Goal: Information Seeking & Learning: Learn about a topic

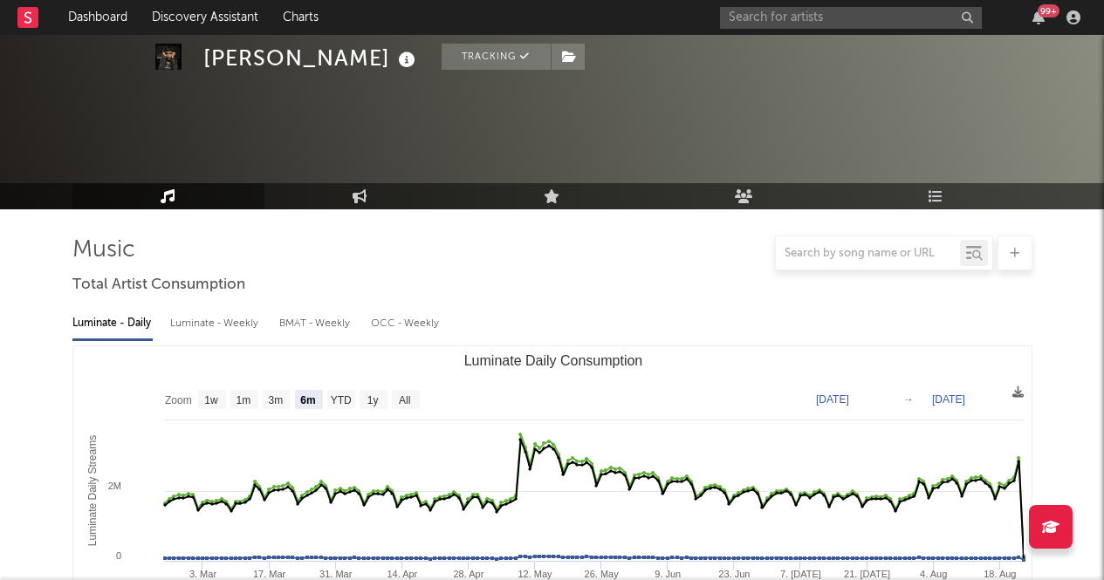
select select "6m"
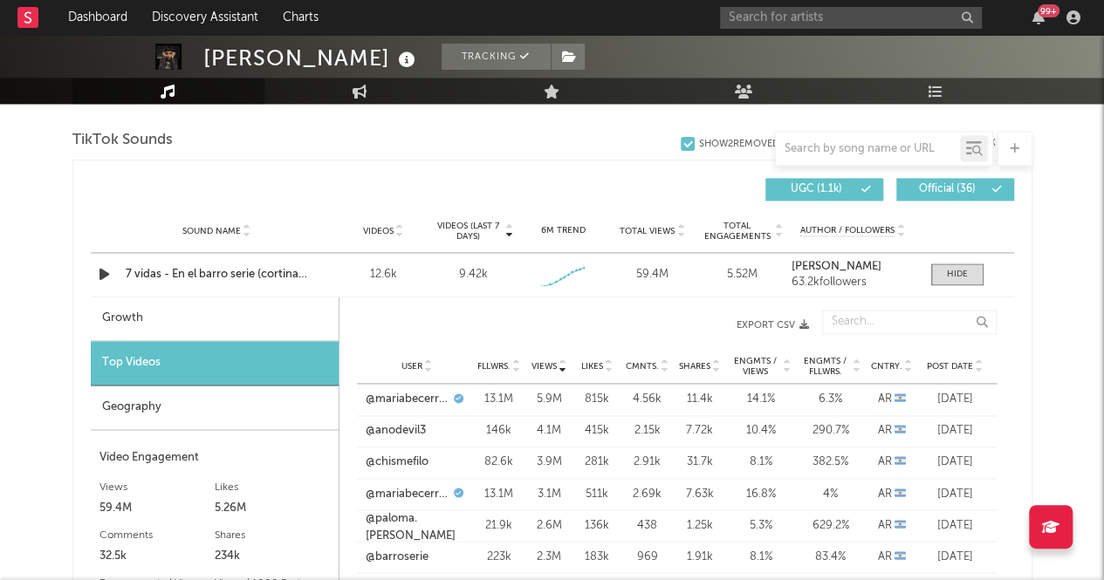
scroll to position [1171, 0]
click at [324, 263] on div "Sound Name 7 vidas - En el barro serie (cortina musical) Videos 12.6k Videos (l…" at bounding box center [553, 273] width 924 height 43
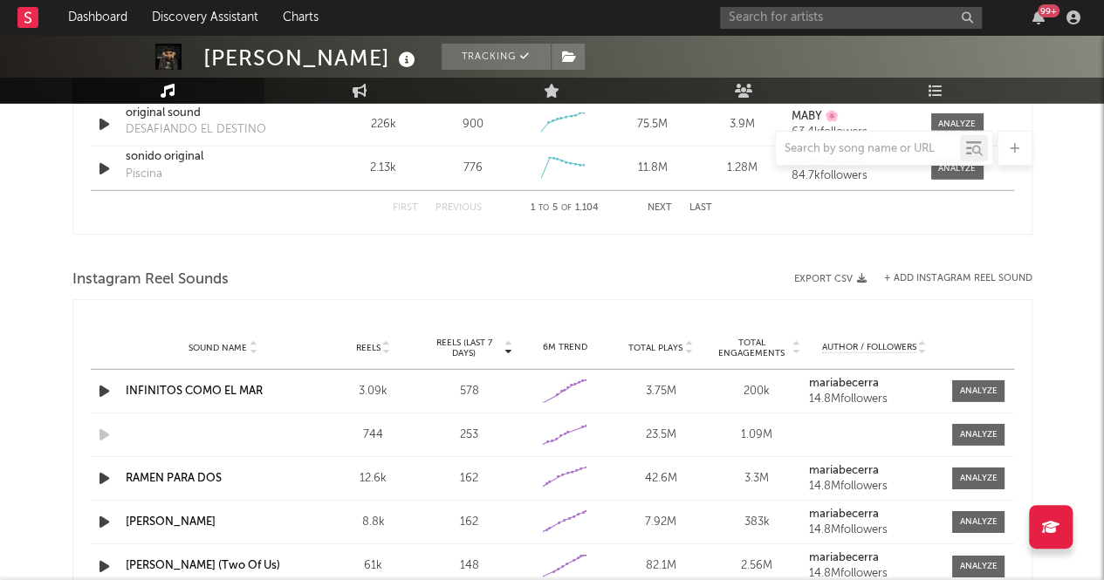
scroll to position [2534, 0]
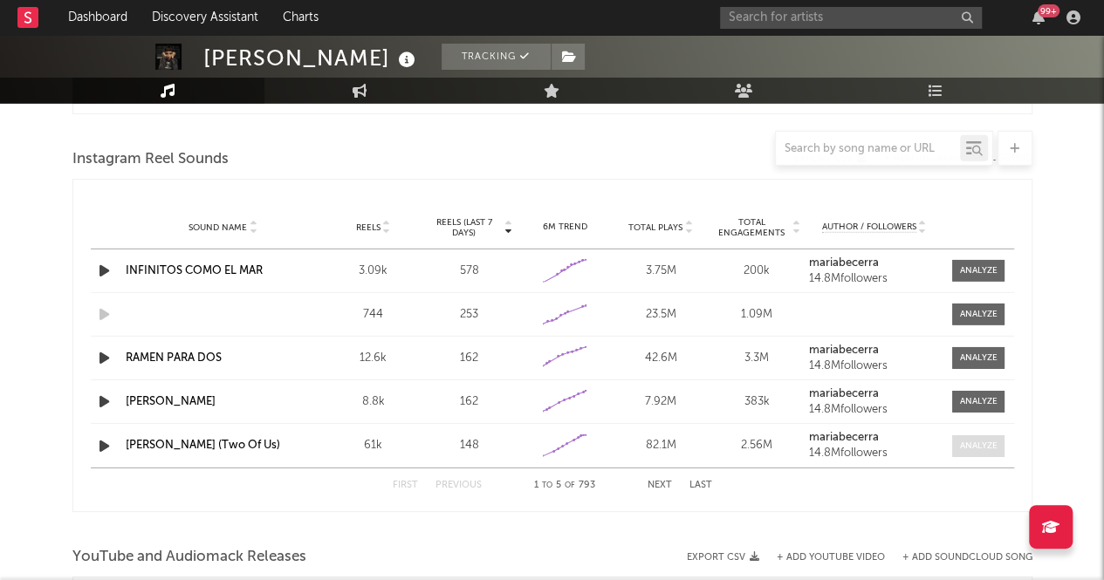
click at [980, 441] on div at bounding box center [979, 446] width 38 height 13
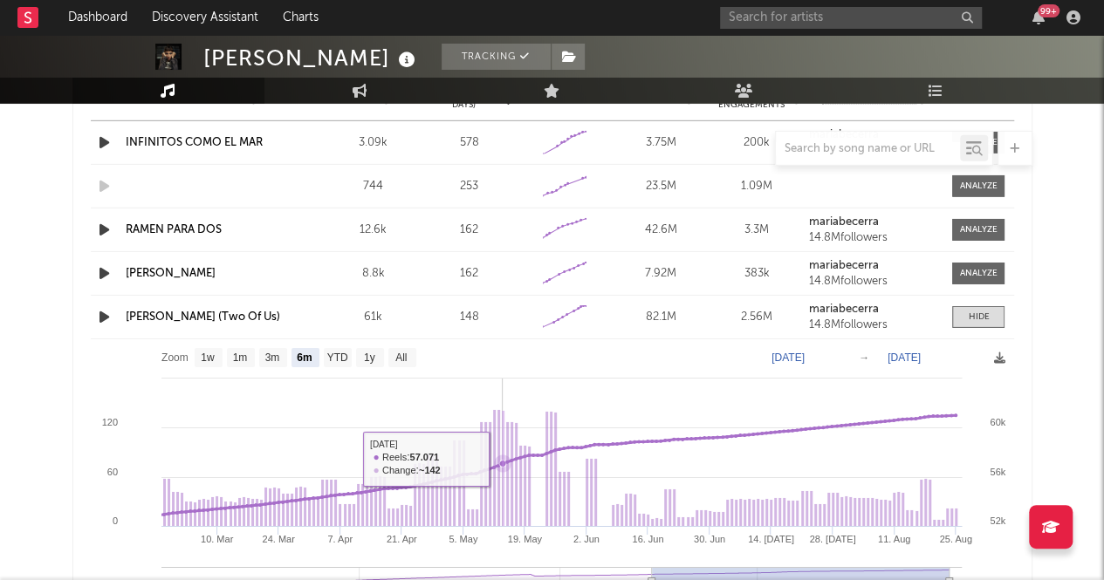
scroll to position [2663, 0]
click at [337, 354] on text "YTD" at bounding box center [336, 358] width 21 height 12
select select "YTD"
type input "[DATE]"
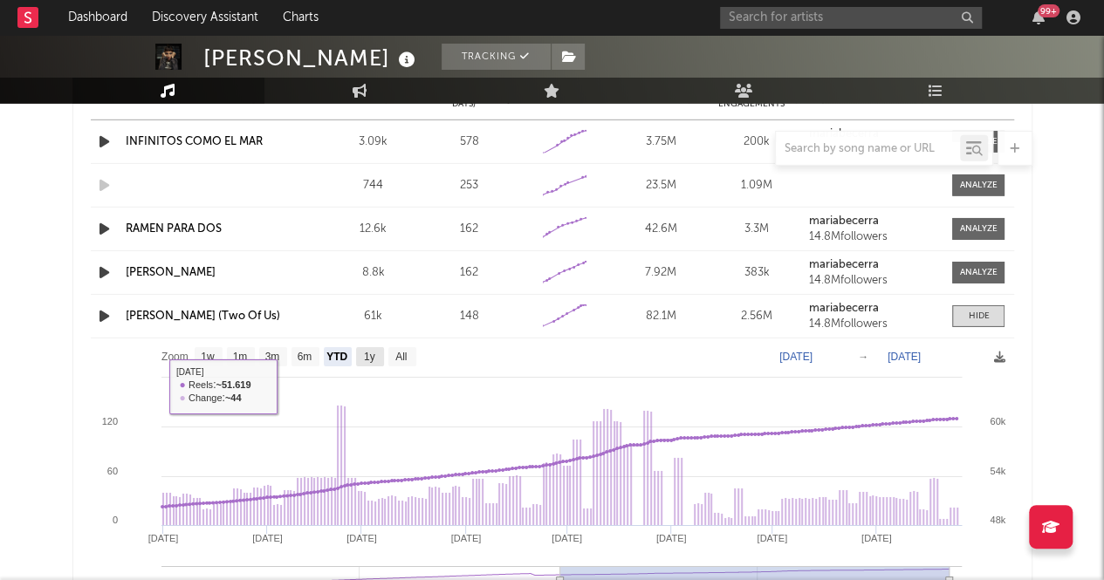
click at [363, 352] on text "1y" at bounding box center [368, 358] width 11 height 12
select select "1y"
type input "[DATE]"
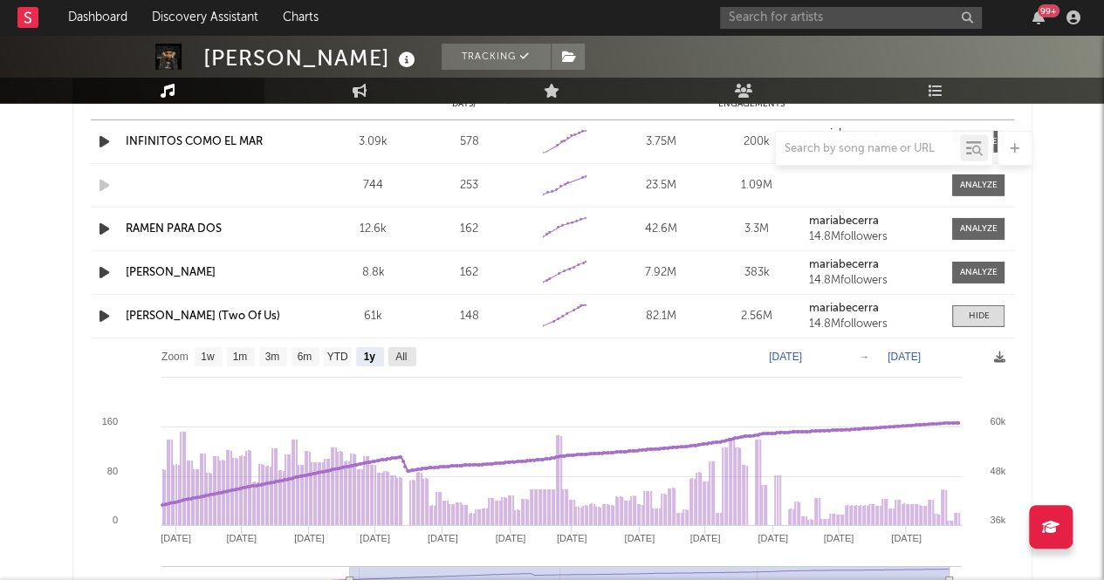
click at [404, 354] on text "All" at bounding box center [400, 358] width 11 height 12
select select "All"
type input "[DATE]"
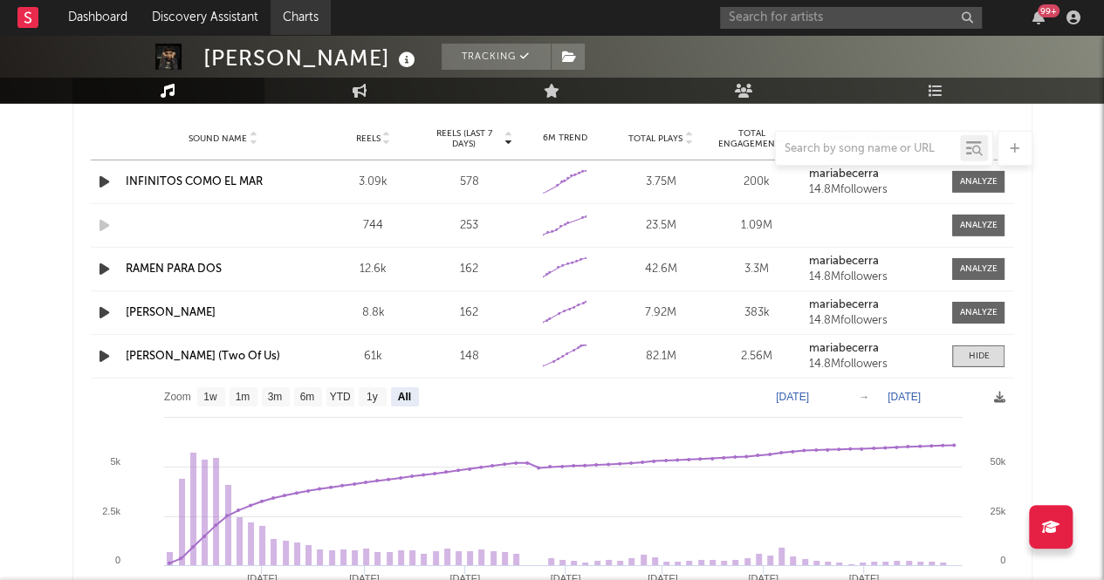
scroll to position [2584, 0]
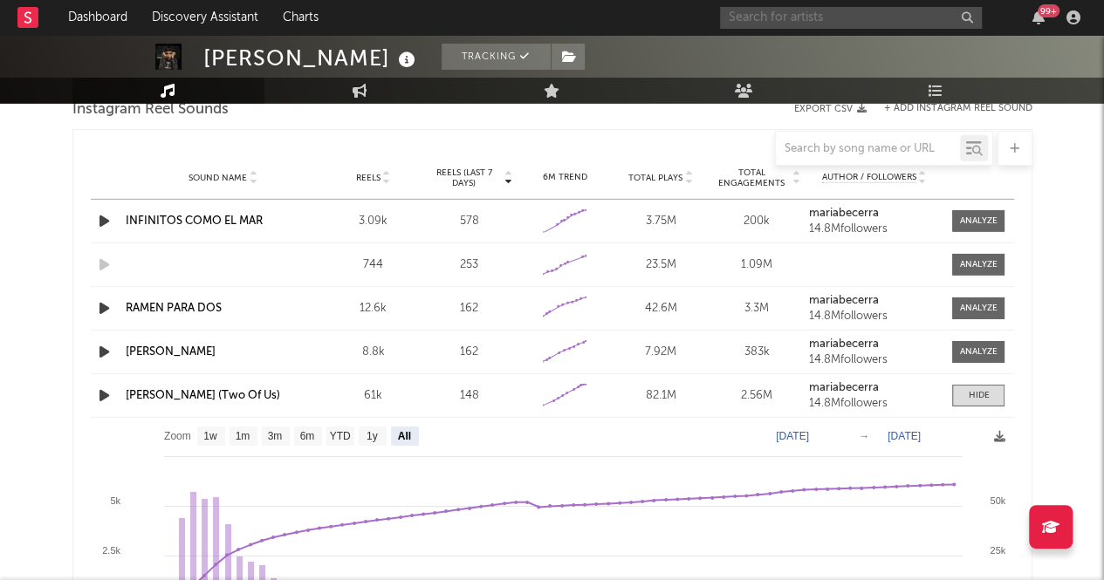
click at [815, 15] on input "text" at bounding box center [851, 18] width 262 height 22
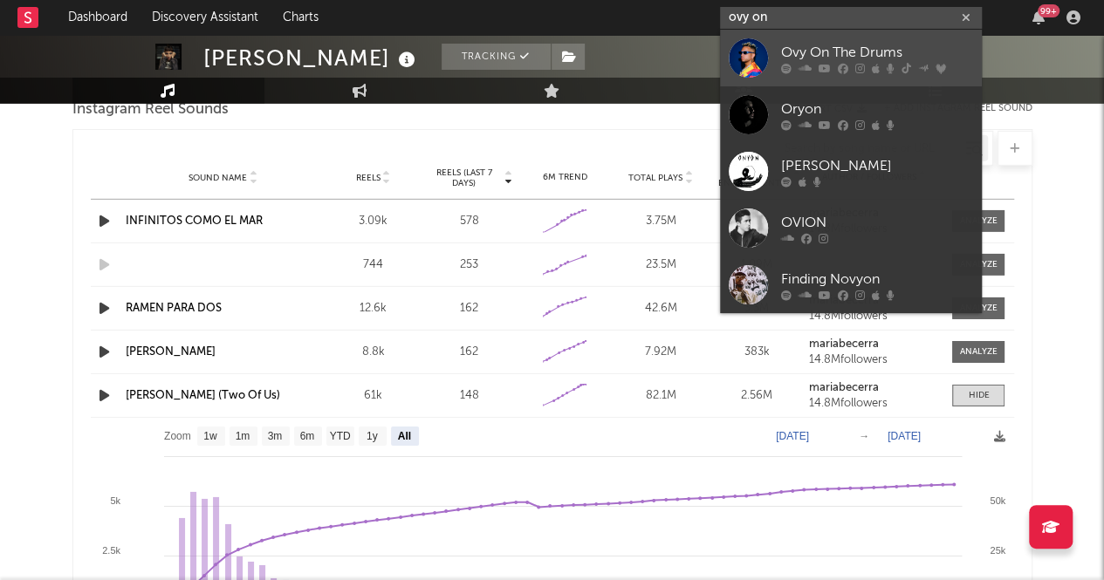
type input "ovy on"
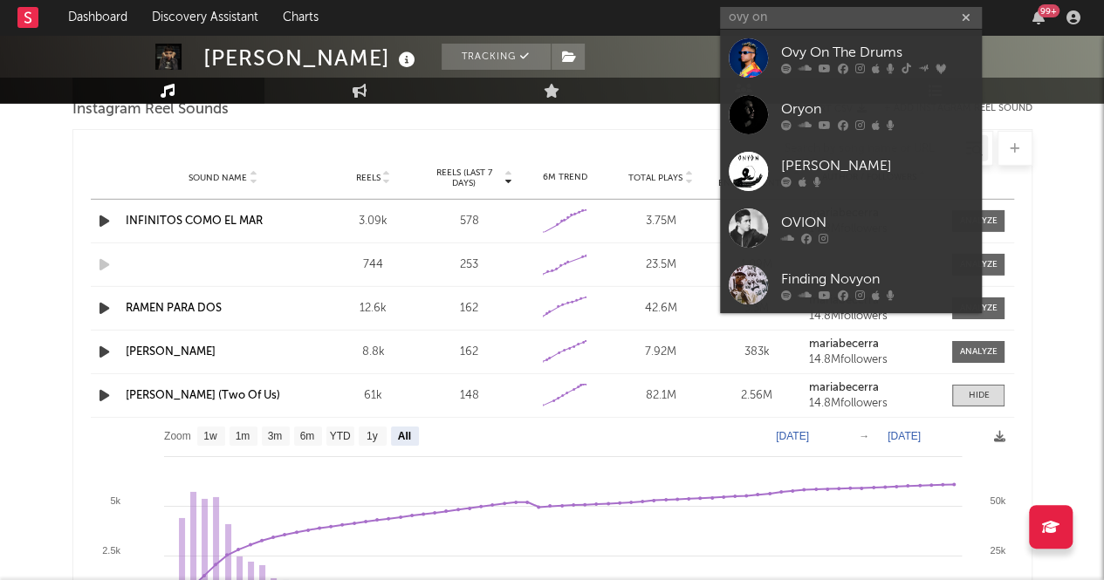
click at [808, 65] on icon at bounding box center [805, 68] width 13 height 10
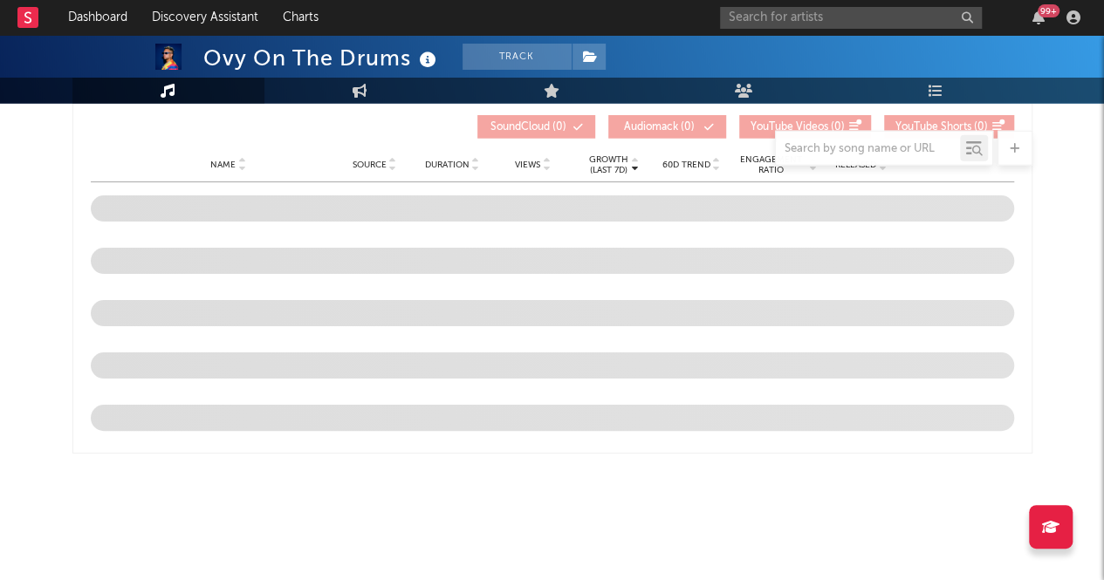
scroll to position [1810, 0]
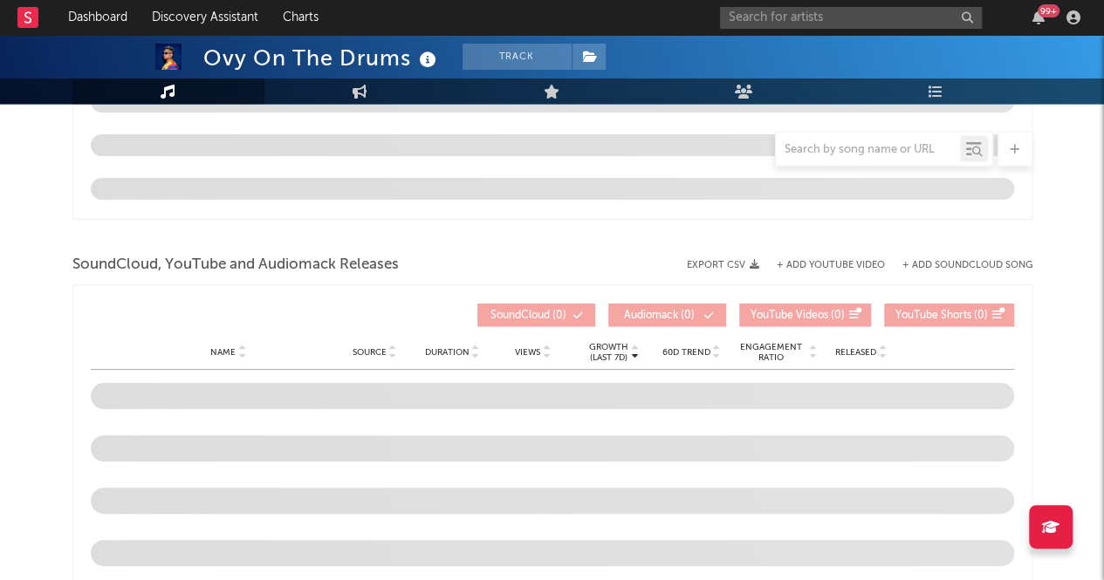
select select "6m"
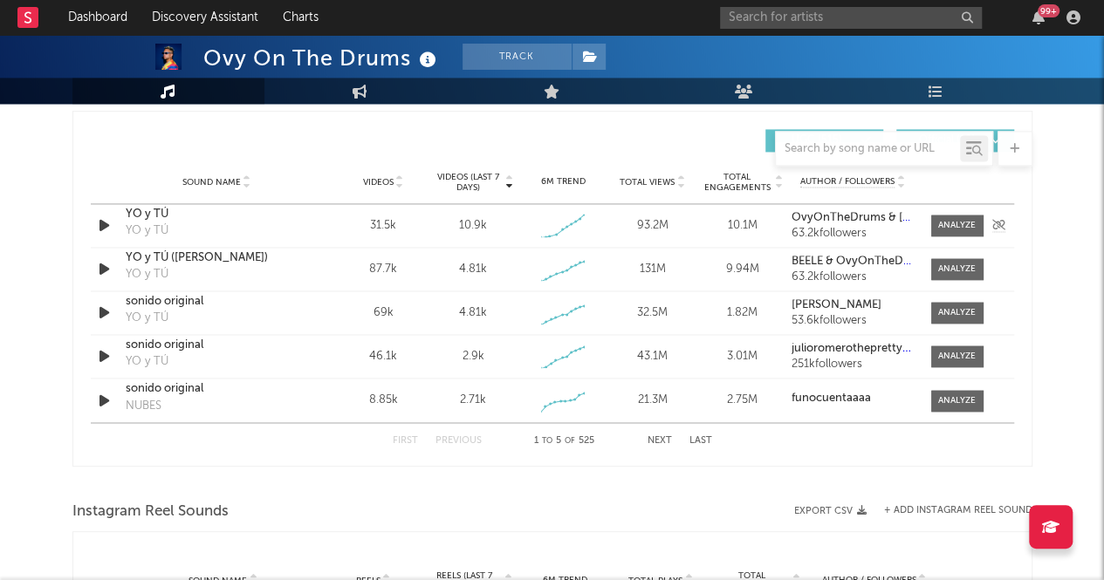
scroll to position [1220, 0]
click at [945, 397] on div at bounding box center [957, 400] width 38 height 13
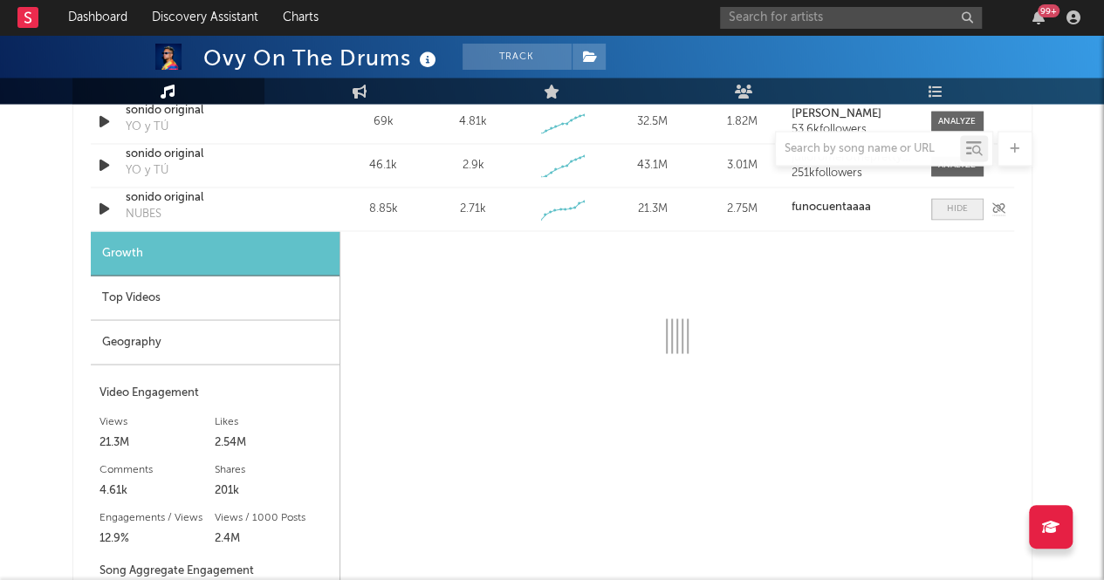
scroll to position [1411, 0]
select select "1w"
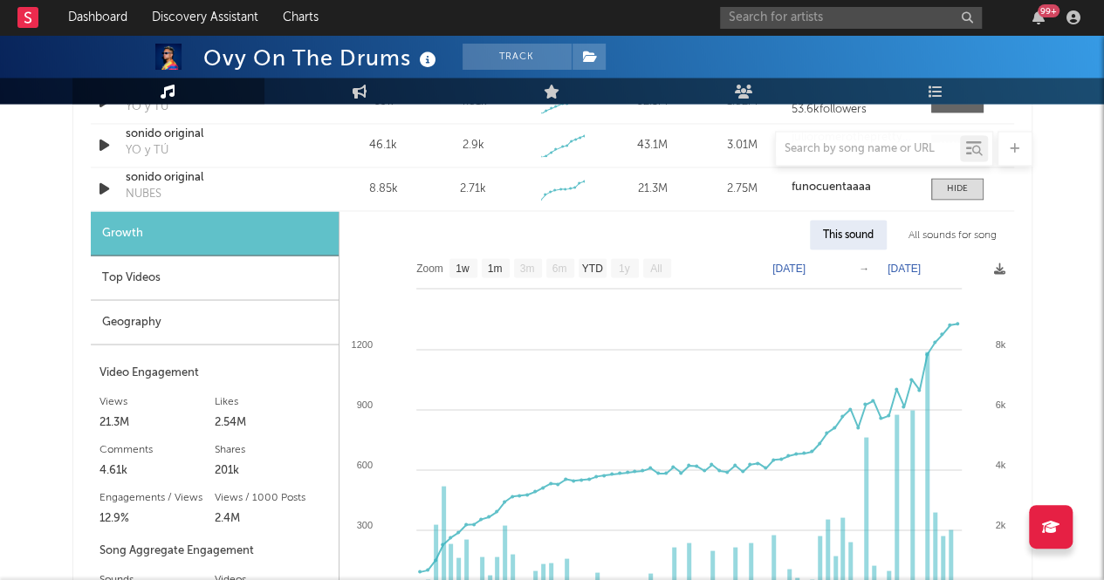
scroll to position [1494, 0]
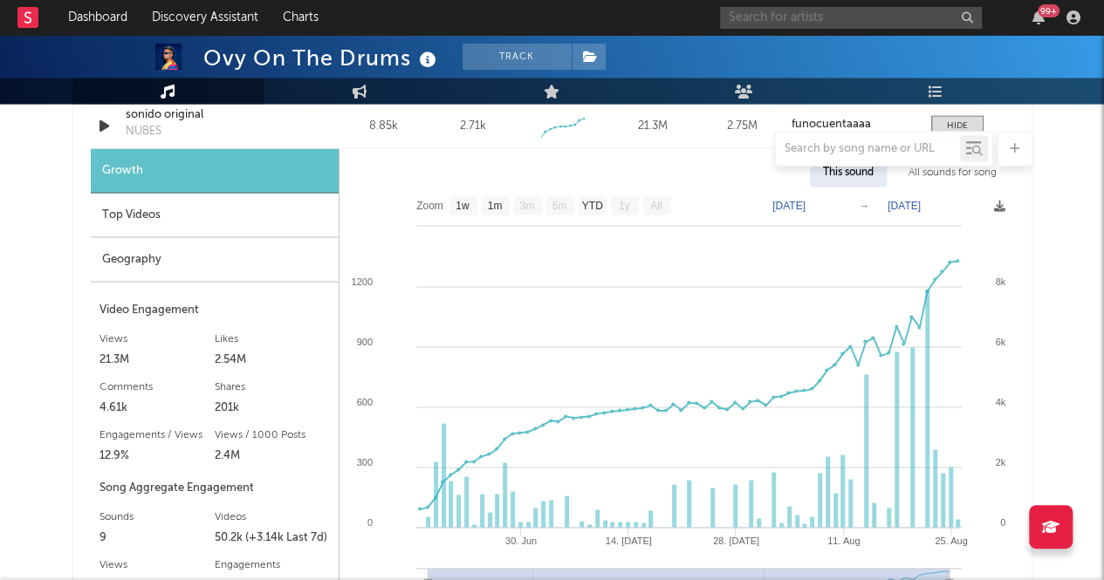
click at [772, 15] on input "text" at bounding box center [851, 18] width 262 height 22
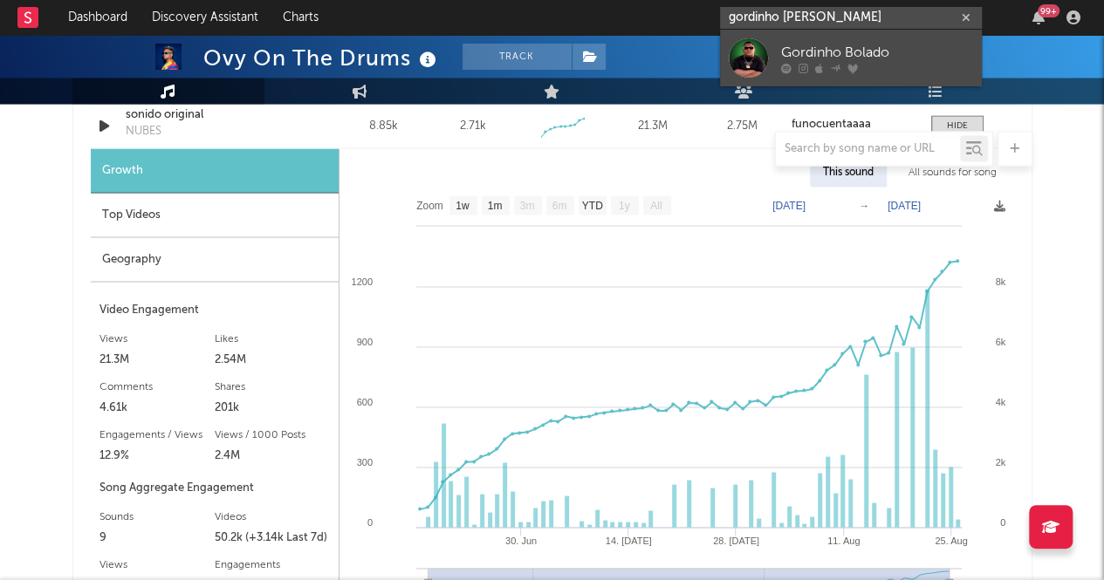
type input "gordinho [PERSON_NAME]"
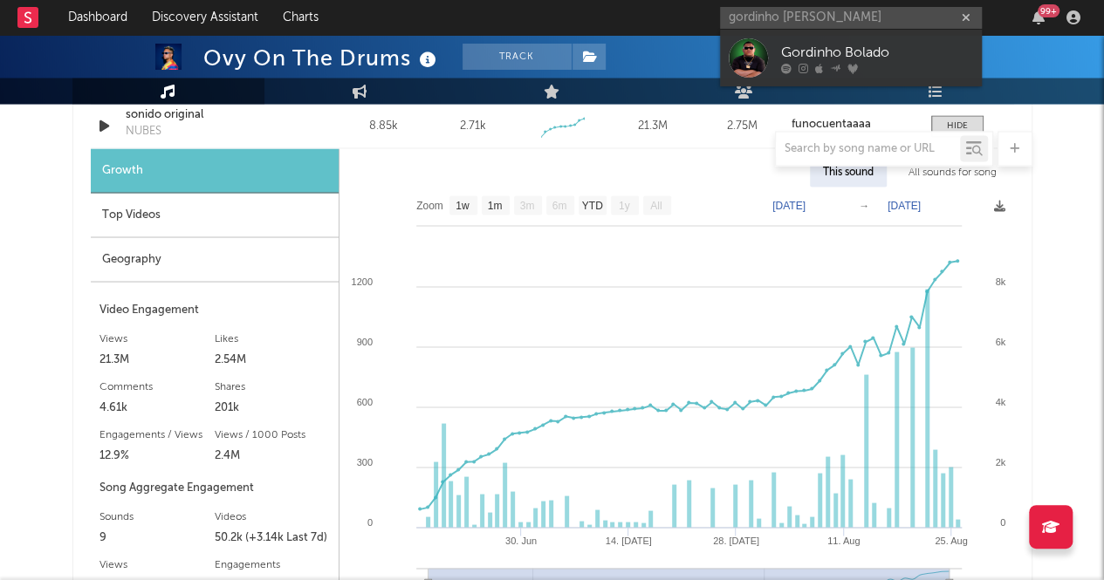
click at [831, 50] on div "Gordinho Bolado" at bounding box center [877, 52] width 192 height 21
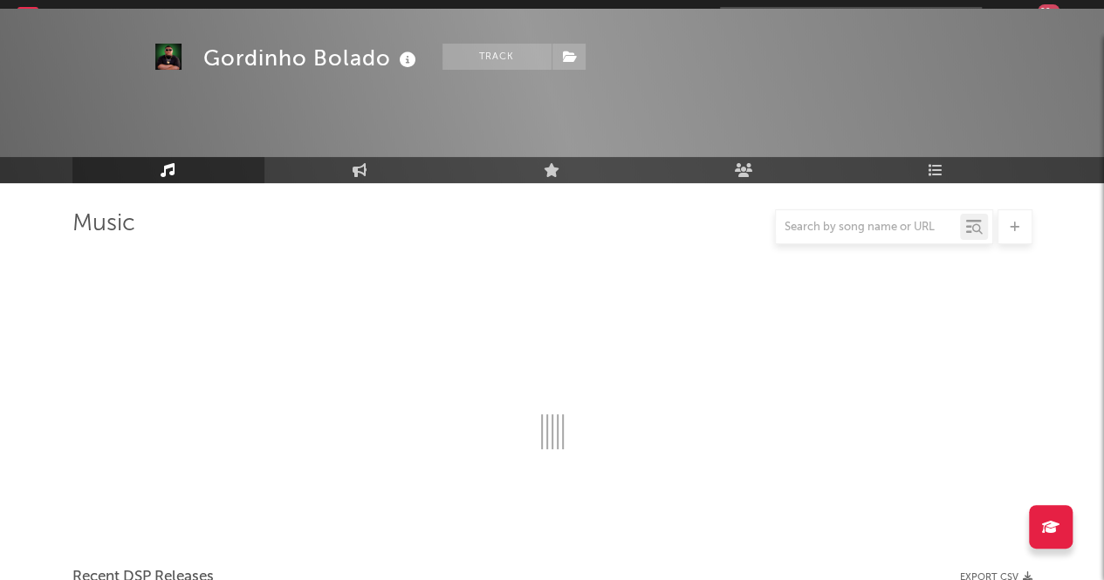
scroll to position [1494, 0]
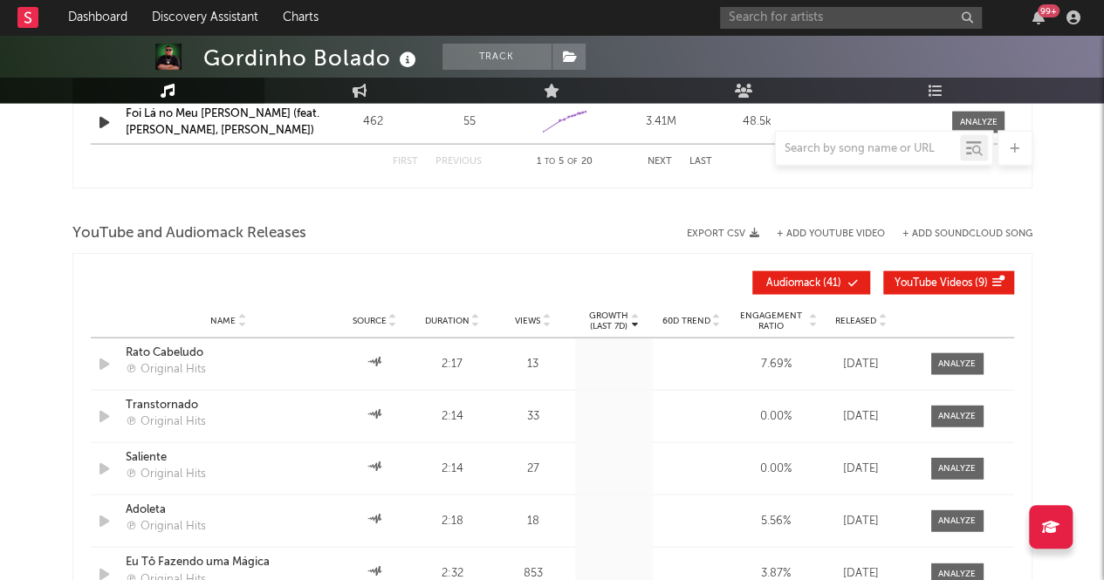
select select "1w"
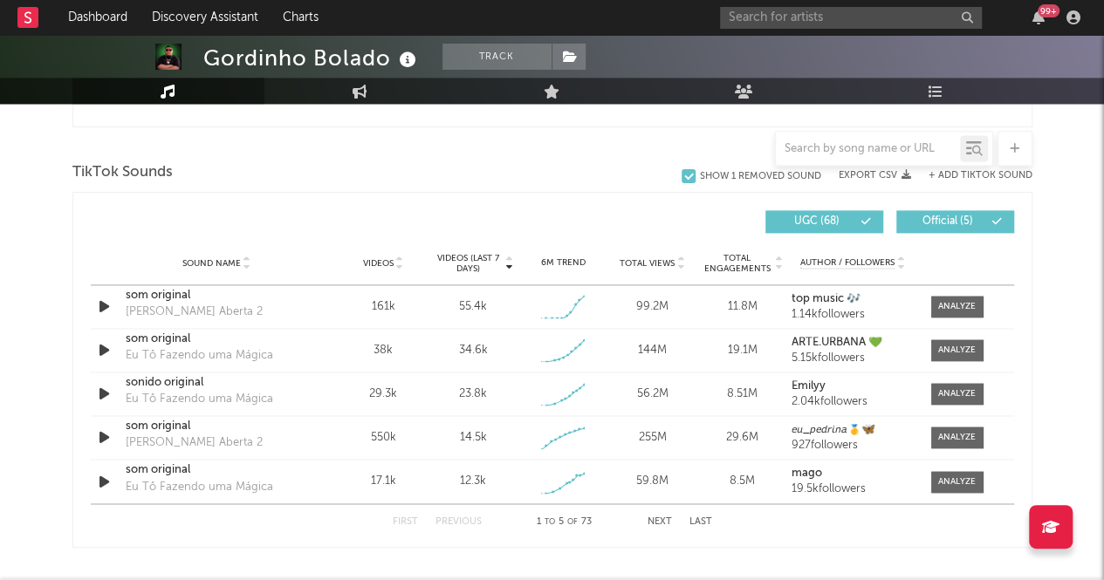
scroll to position [1142, 0]
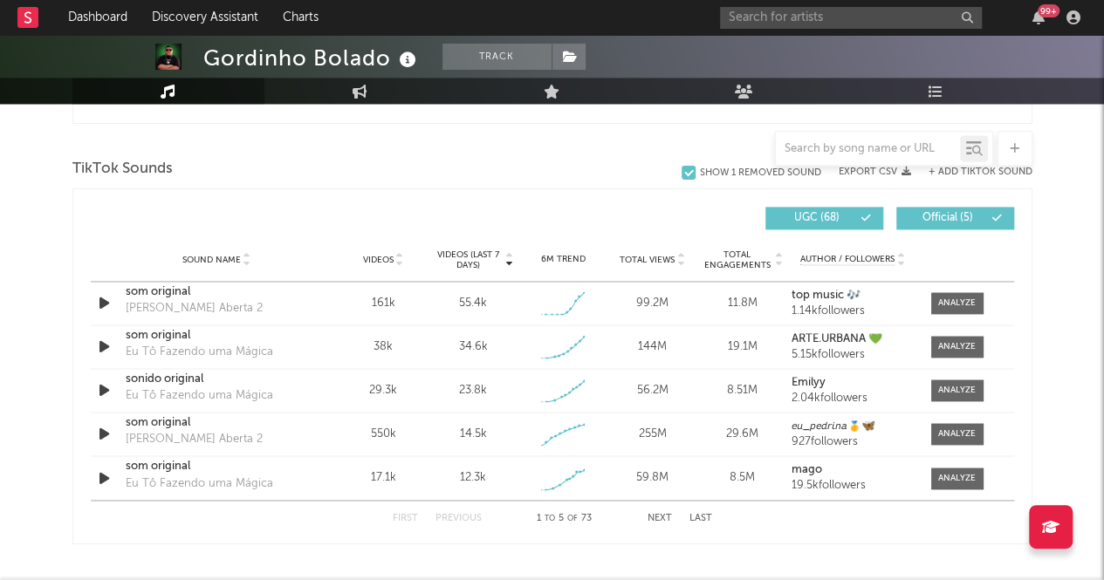
click at [662, 516] on button "Next" at bounding box center [660, 518] width 24 height 10
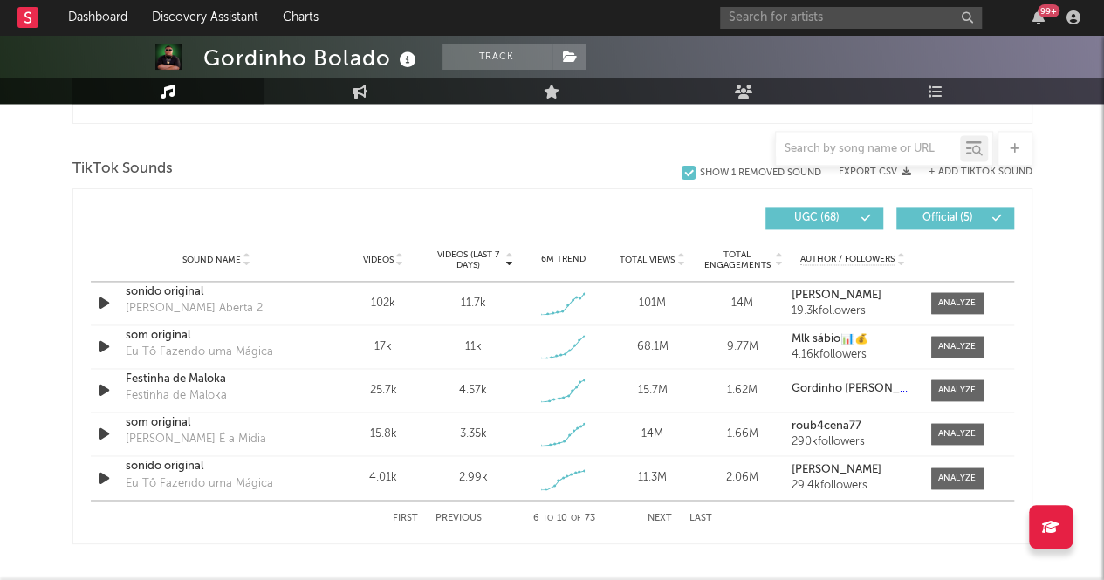
click at [662, 516] on button "Next" at bounding box center [660, 518] width 24 height 10
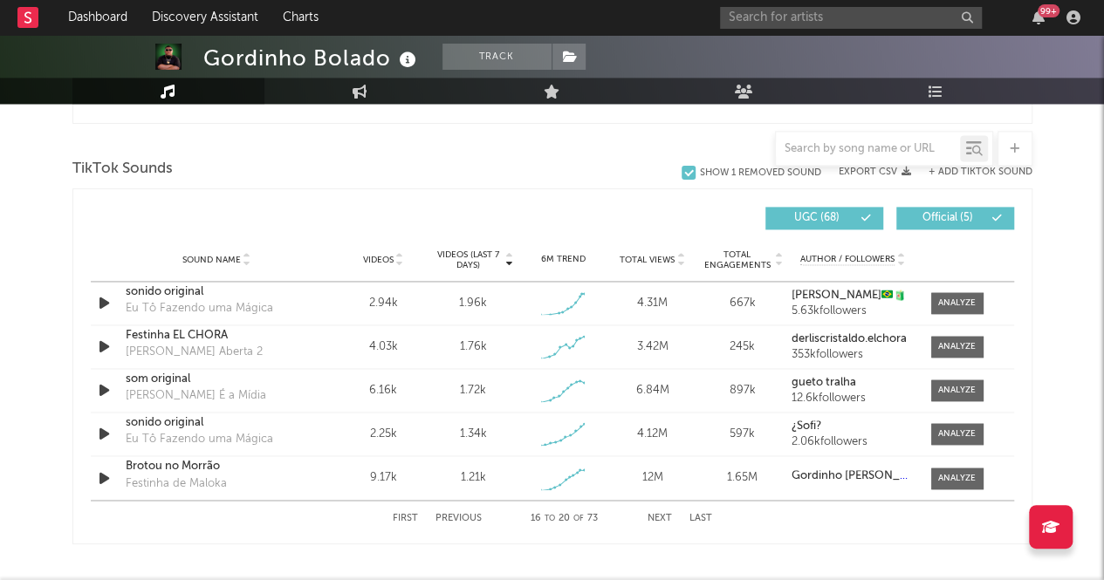
click at [662, 516] on button "Next" at bounding box center [660, 518] width 24 height 10
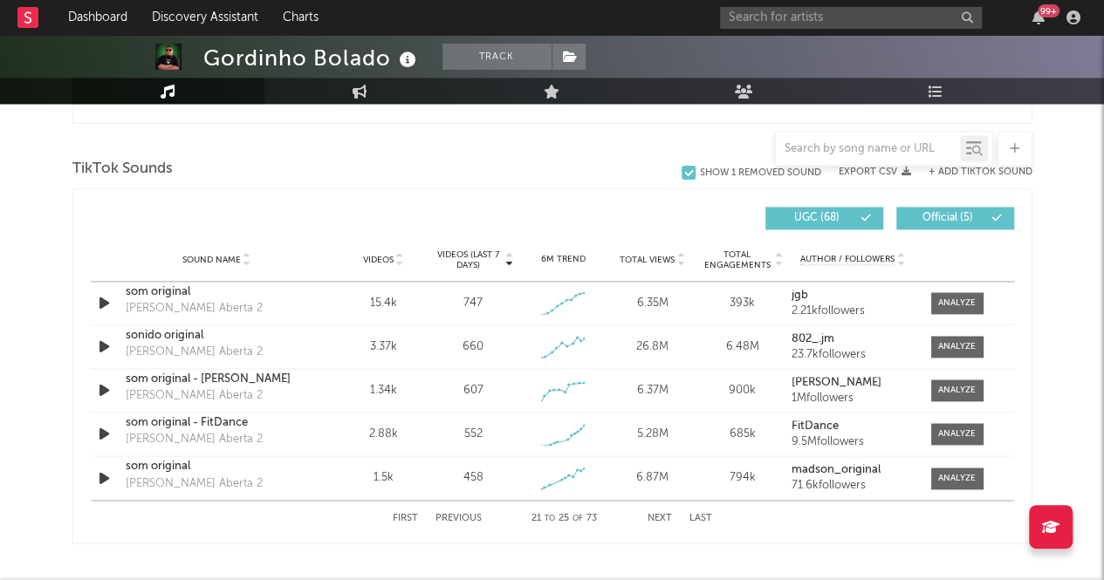
click at [662, 516] on button "Next" at bounding box center [660, 518] width 24 height 10
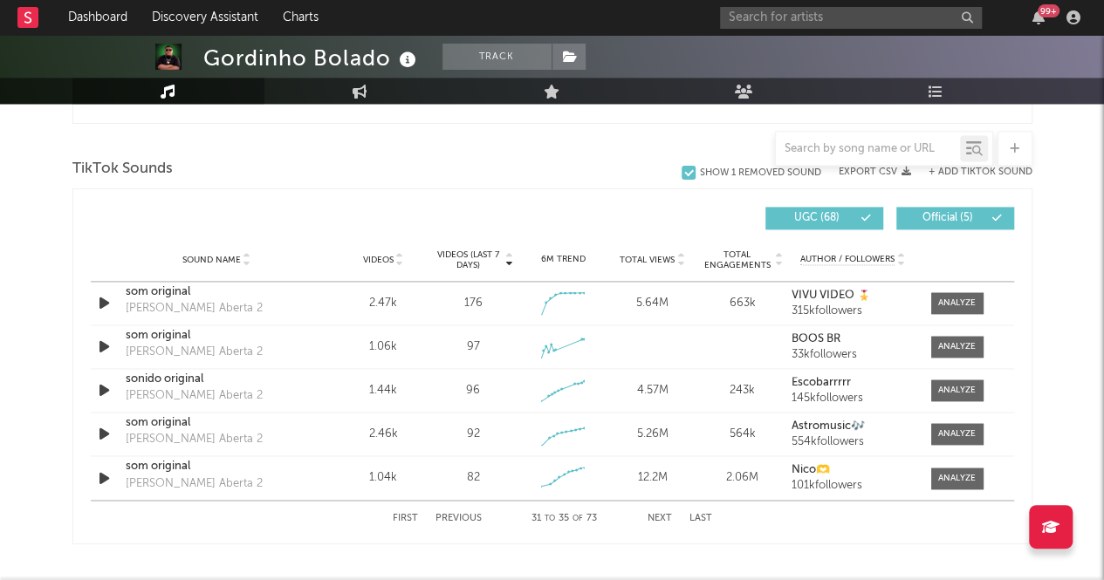
click at [662, 516] on button "Next" at bounding box center [660, 518] width 24 height 10
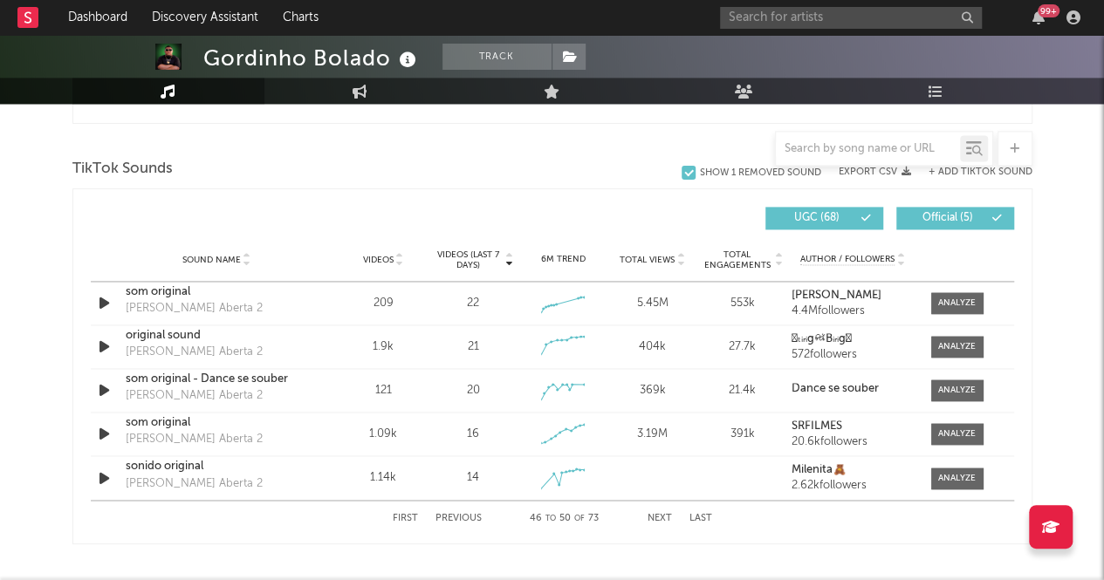
click at [662, 516] on button "Next" at bounding box center [660, 518] width 24 height 10
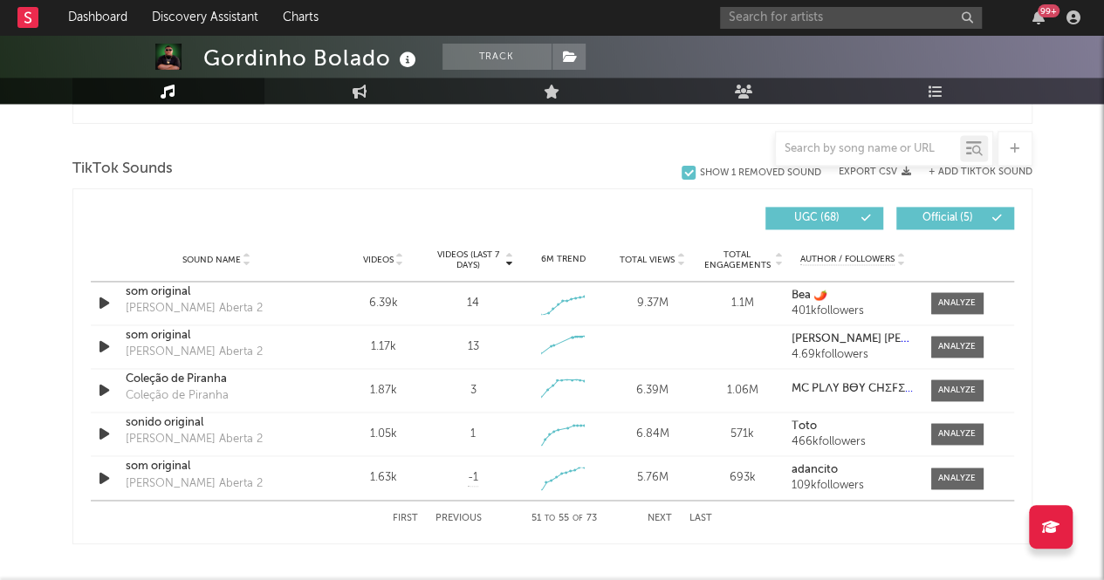
click at [662, 516] on button "Next" at bounding box center [660, 518] width 24 height 10
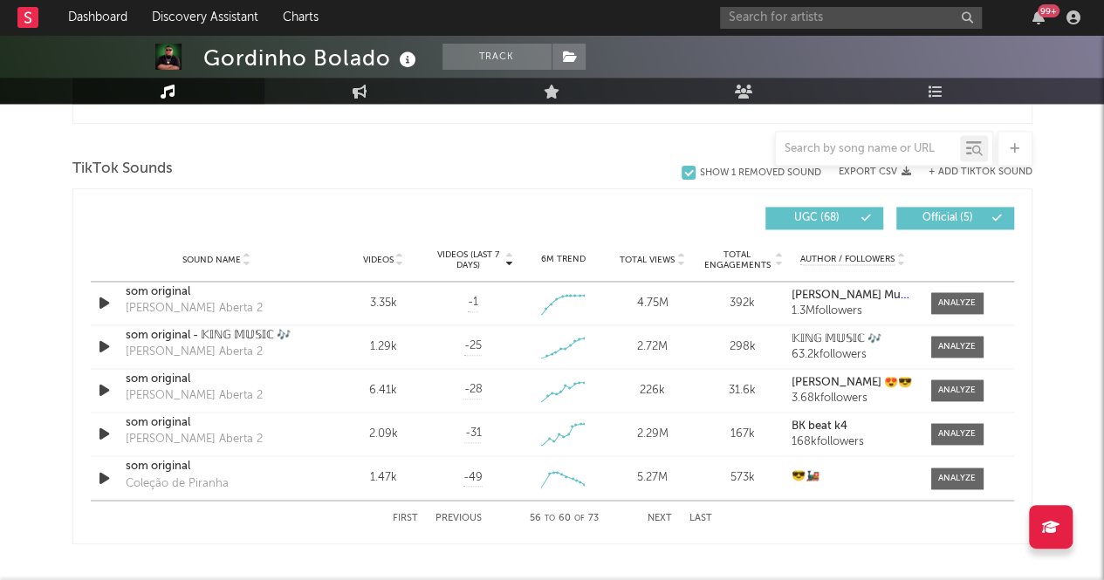
click at [662, 516] on button "Next" at bounding box center [660, 518] width 24 height 10
